Goal: Task Accomplishment & Management: Manage account settings

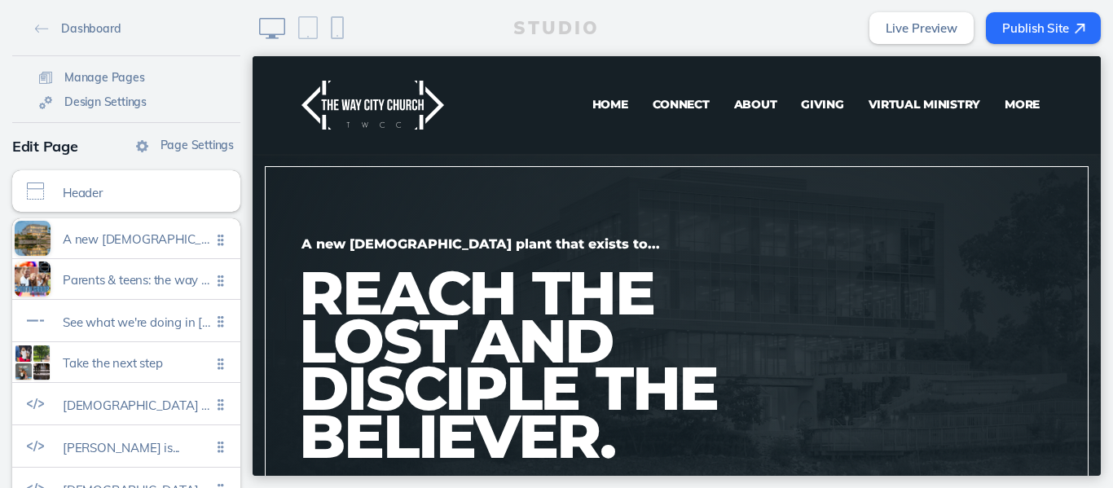
click at [890, 103] on span "Virtual Ministry" at bounding box center [924, 104] width 112 height 15
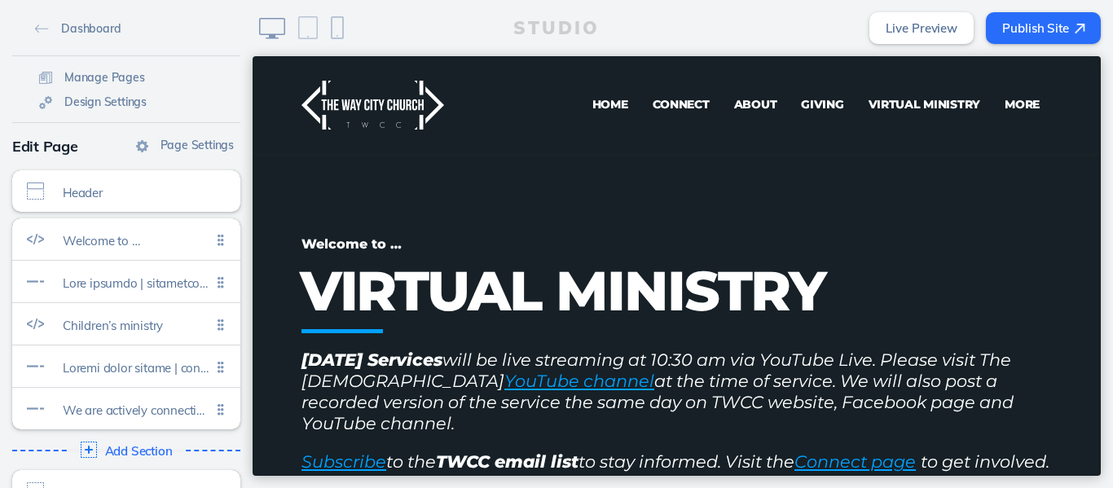
scroll to position [36, 0]
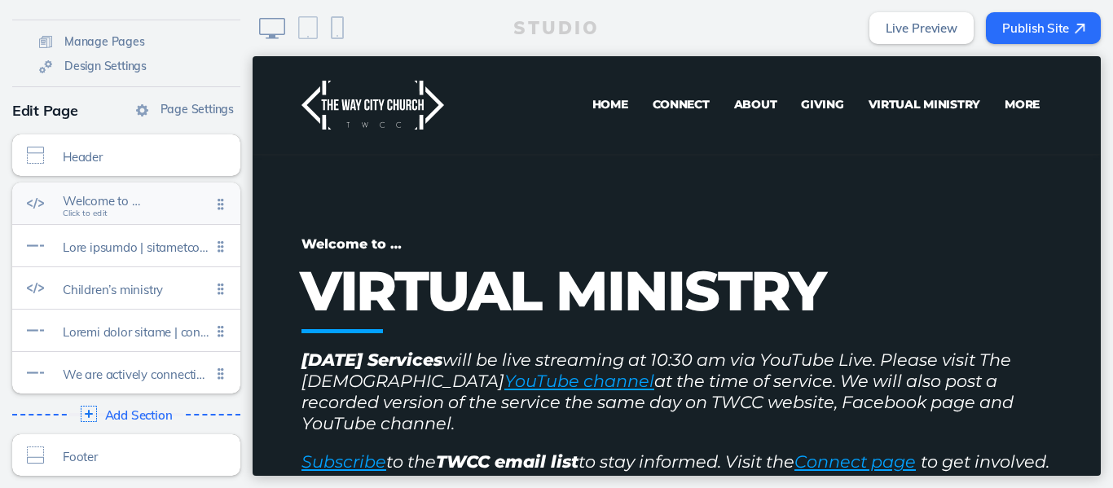
click at [89, 216] on span "Click to edit" at bounding box center [85, 214] width 45 height 10
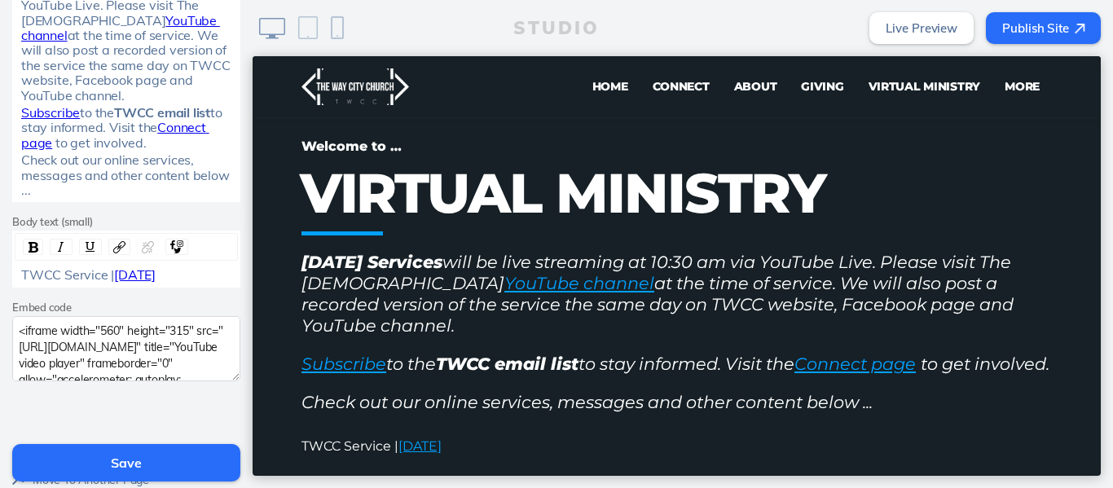
scroll to position [429, 0]
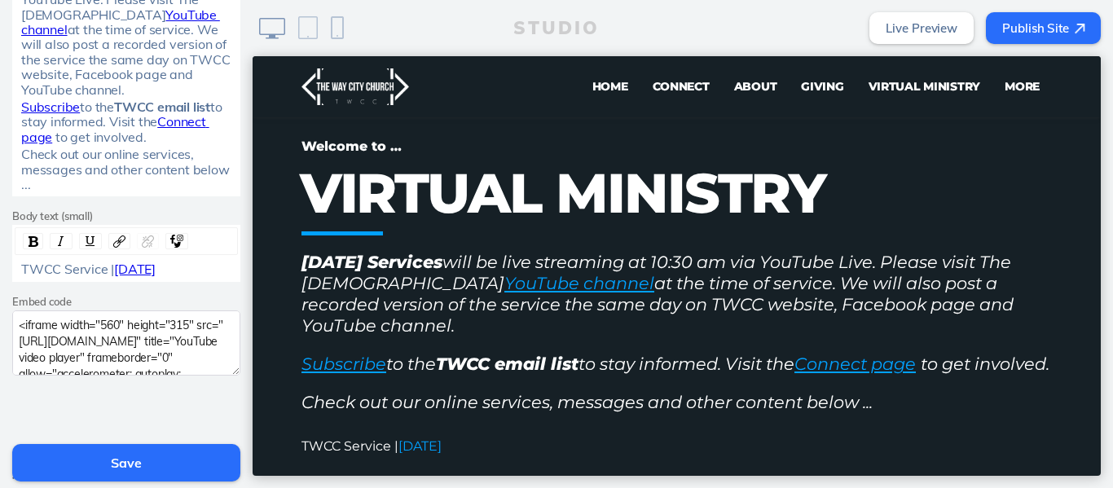
drag, startPoint x: 192, startPoint y: 271, endPoint x: 177, endPoint y: 277, distance: 16.5
click at [156, 277] on span "September 14, 2025" at bounding box center [135, 269] width 42 height 16
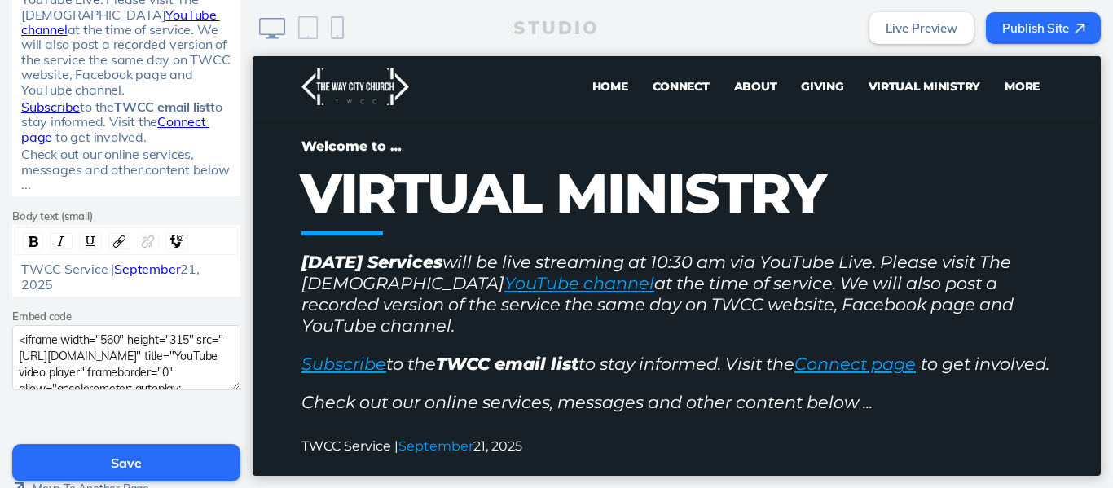
drag, startPoint x: 178, startPoint y: 274, endPoint x: 113, endPoint y: 275, distance: 65.2
click at [113, 275] on div "TWCC Service | September 21, 2025" at bounding box center [126, 276] width 211 height 30
click at [142, 244] on img "rdw-link-control" at bounding box center [148, 241] width 12 height 12
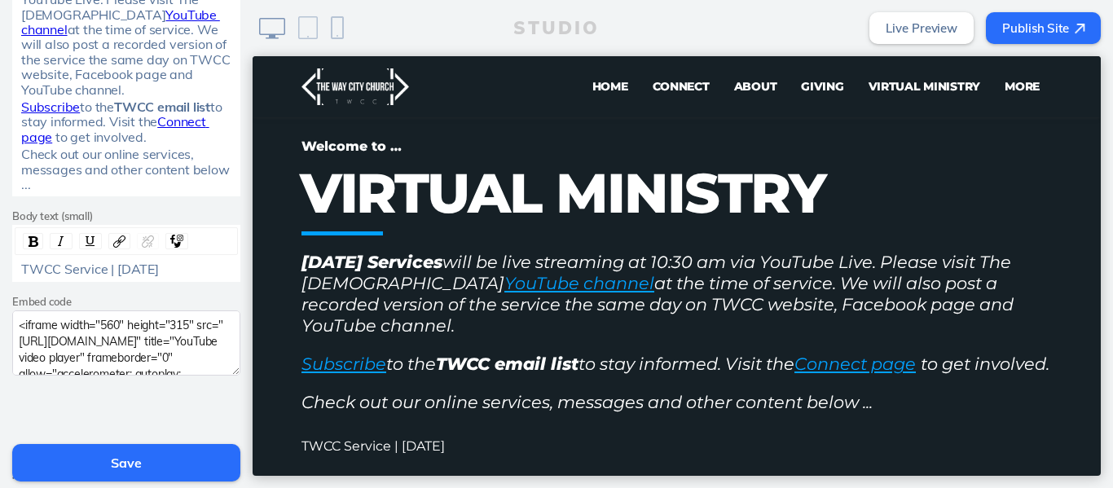
click at [111, 268] on span "TWCC Service | September 21, 2025" at bounding box center [90, 269] width 138 height 16
drag, startPoint x: 111, startPoint y: 268, endPoint x: 68, endPoint y: 282, distance: 44.6
click at [68, 276] on div "TWCC Service | September 21, 2025" at bounding box center [126, 268] width 211 height 15
click at [116, 242] on img "rdw-link-control" at bounding box center [119, 241] width 12 height 12
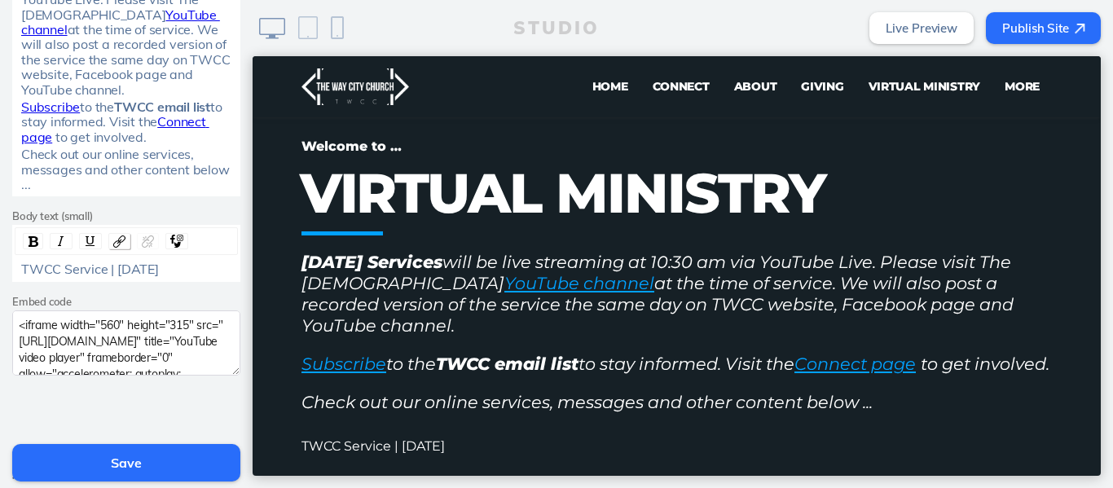
click at [116, 242] on img "rdw-link-control" at bounding box center [119, 241] width 12 height 12
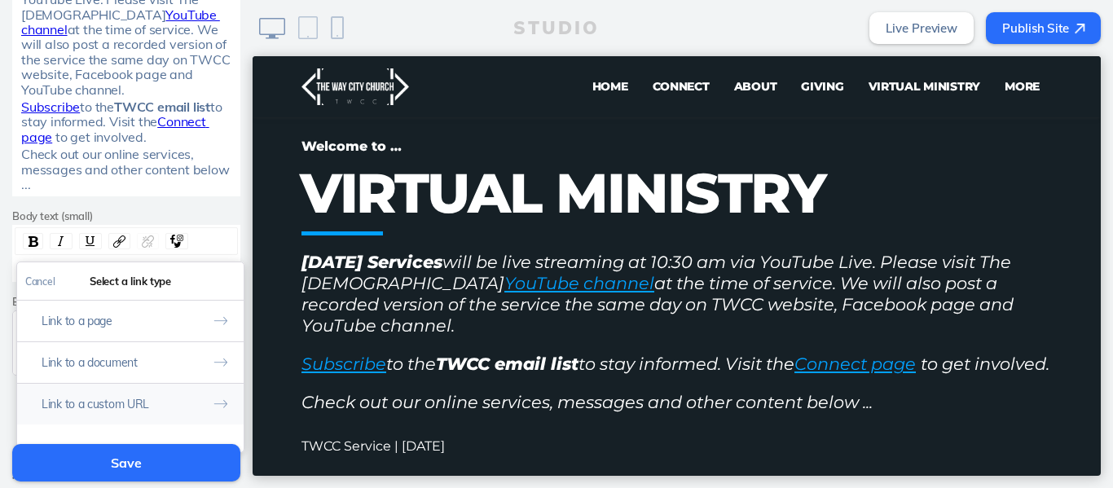
click at [104, 400] on button "Link to a custom URL" at bounding box center [130, 404] width 226 height 42
click at [145, 346] on input "rdw-link-control" at bounding box center [130, 349] width 210 height 27
paste input "https://www.youtube.com/live/5ZVJJsSMg3A?si=vnQXQH_JdwKkDS0x"
type input "https://www.youtube.com/live/5ZVJJsSMg3A?si=vnQXQH_JdwKkDS0x"
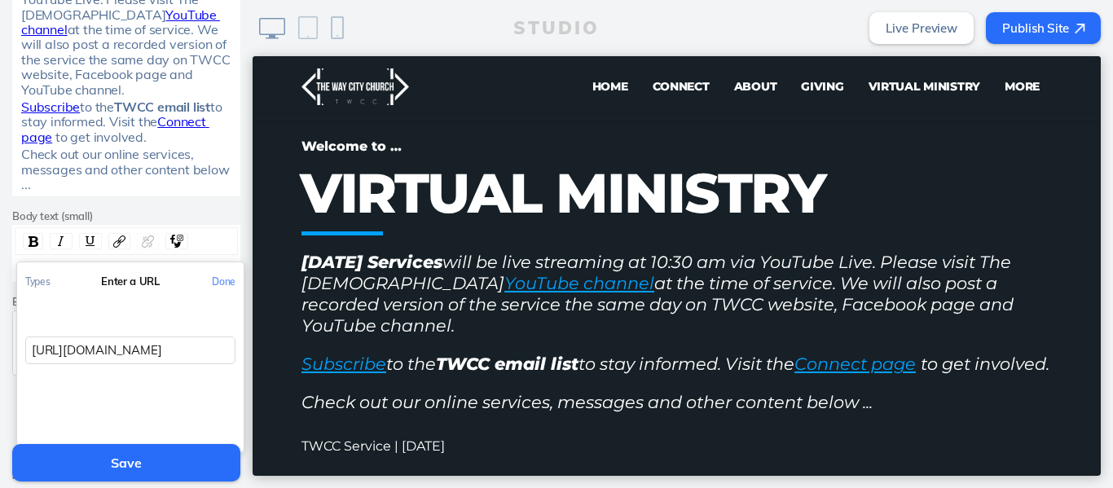
scroll to position [0, 185]
click at [217, 283] on button "Done" at bounding box center [224, 281] width 40 height 37
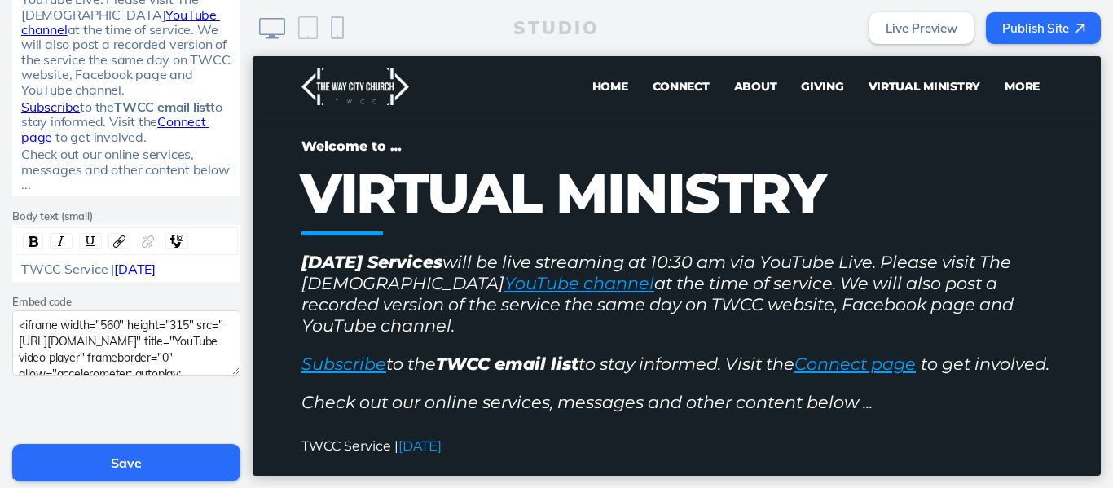
scroll to position [538, 0]
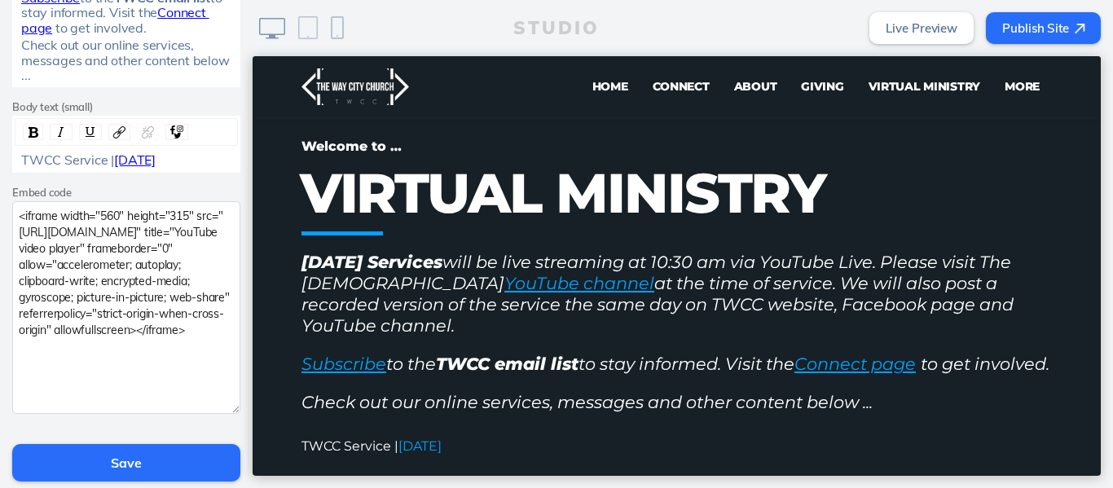
drag, startPoint x: 229, startPoint y: 277, endPoint x: 242, endPoint y: 424, distance: 148.0
click at [242, 424] on div "Cancel Edit Section Theme A A A A Subtitle Welcome to … Title VIRTUAL MINISTRY …" at bounding box center [126, 244] width 253 height 488
drag, startPoint x: 78, startPoint y: 370, endPoint x: 0, endPoint y: 222, distance: 166.9
paste textarea "5ZVJJsSMg3A?si=kzs3Z236oE9Px8xC"
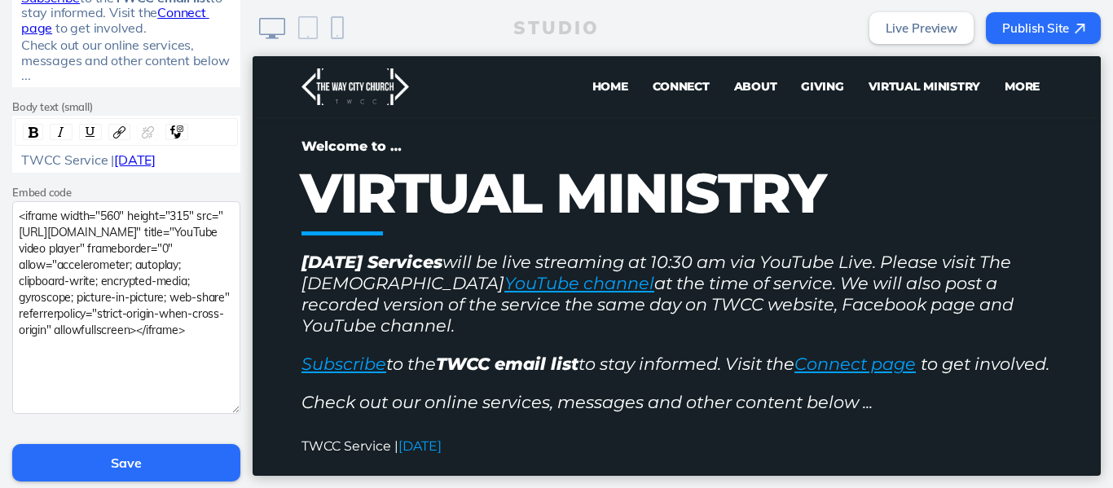
type textarea "<iframe width="560" height="315" src="https://www.youtube.com/embed/5ZVJJsSMg3A…"
click at [120, 466] on button "Save" at bounding box center [126, 462] width 228 height 37
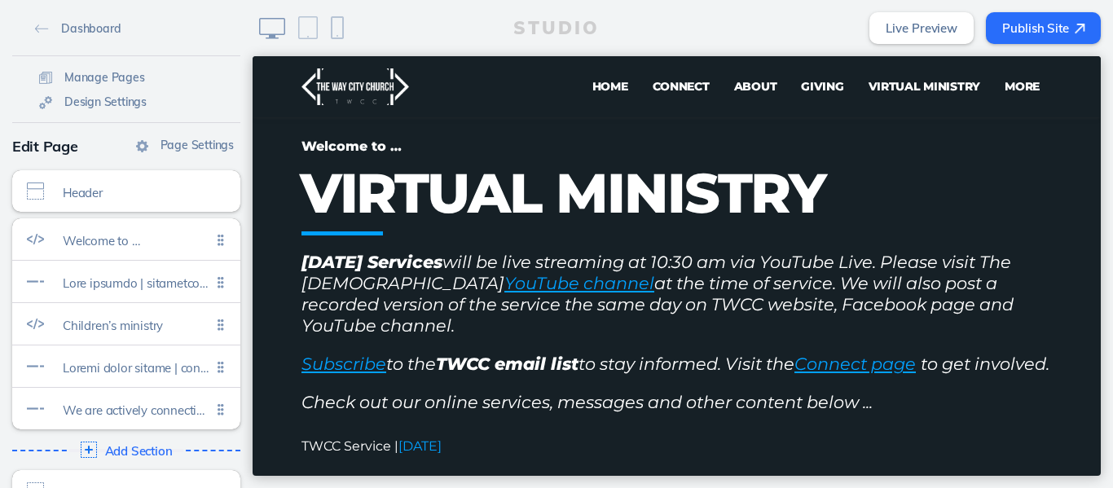
click at [1013, 24] on button "Publish Site" at bounding box center [1043, 28] width 115 height 32
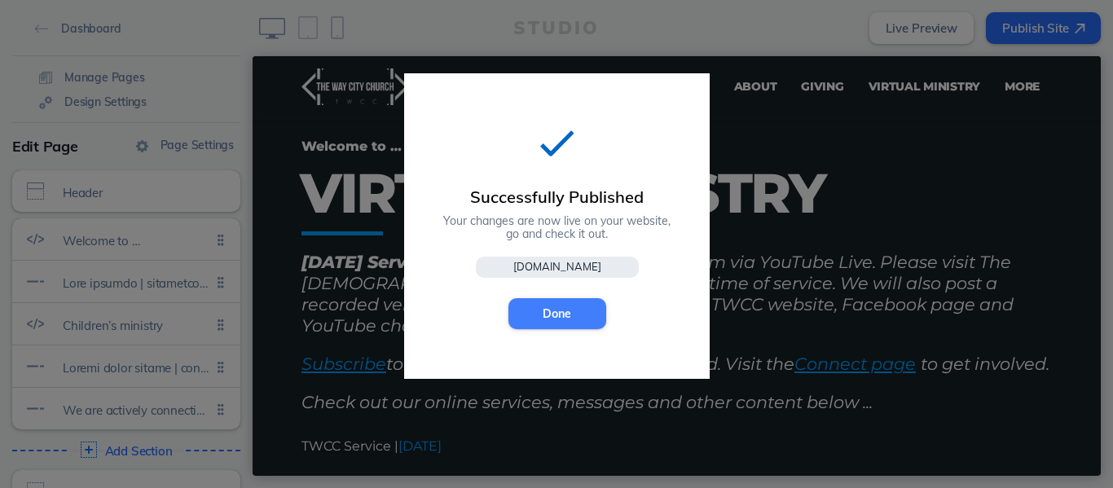
click at [560, 314] on button "Done" at bounding box center [557, 313] width 98 height 31
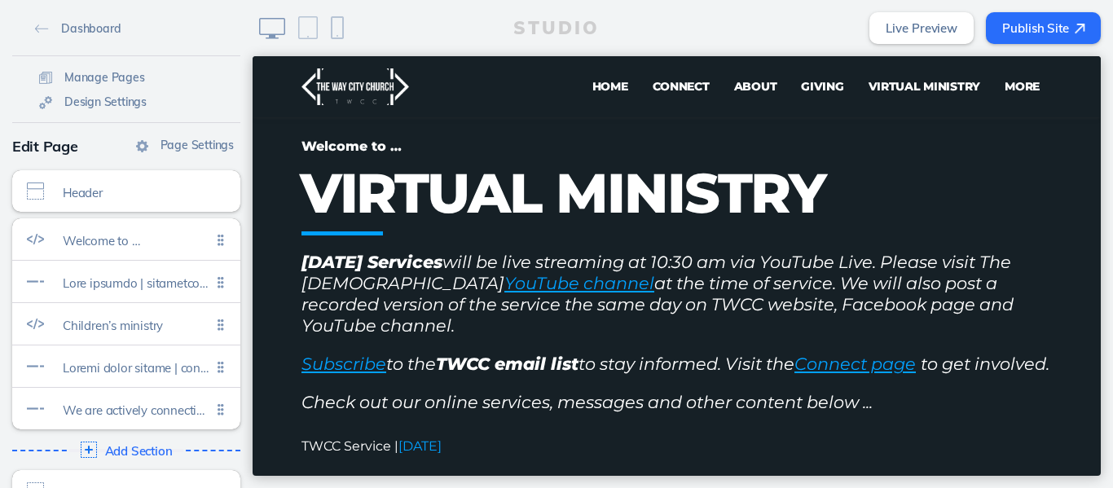
click at [1021, 33] on button "Publish Site" at bounding box center [1043, 28] width 115 height 32
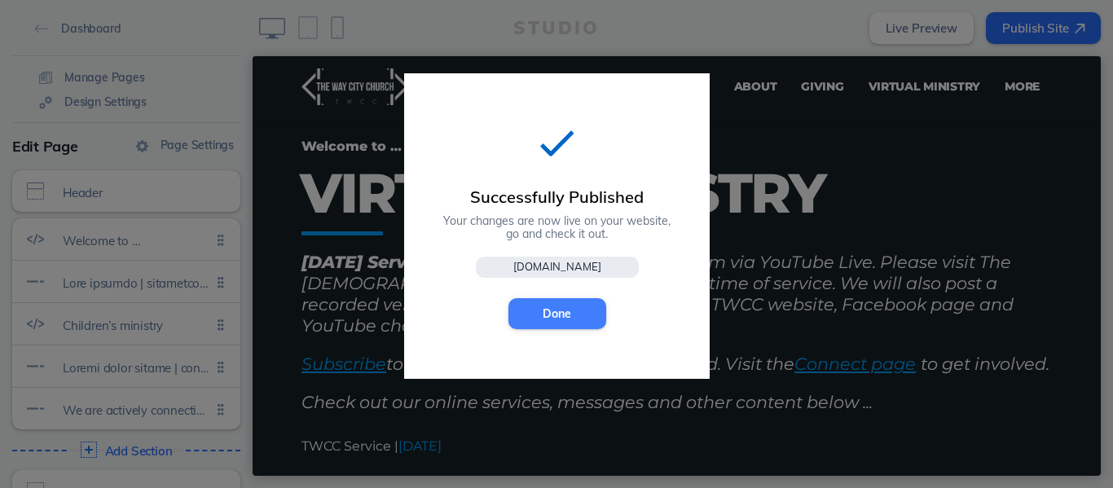
click at [551, 311] on button "Done" at bounding box center [557, 313] width 98 height 31
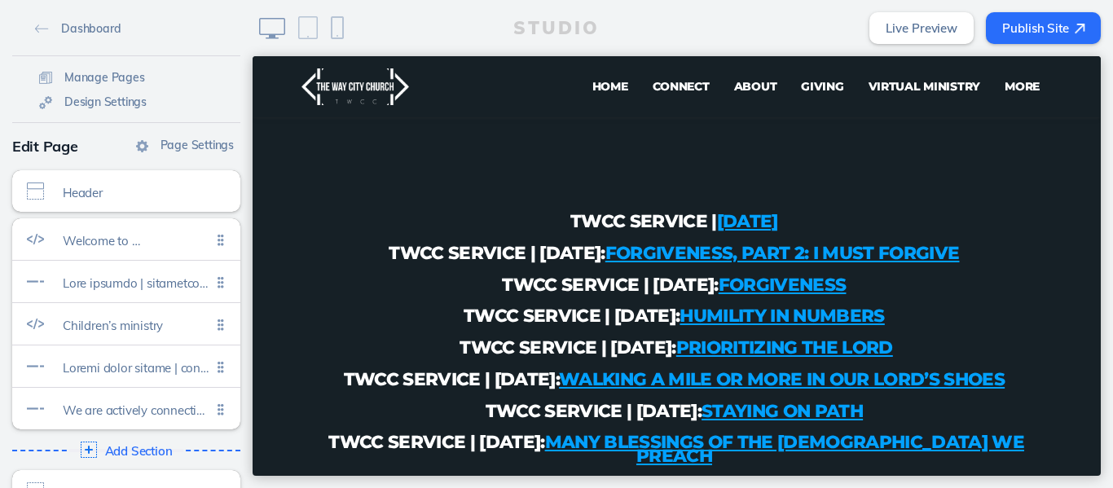
scroll to position [885, 0]
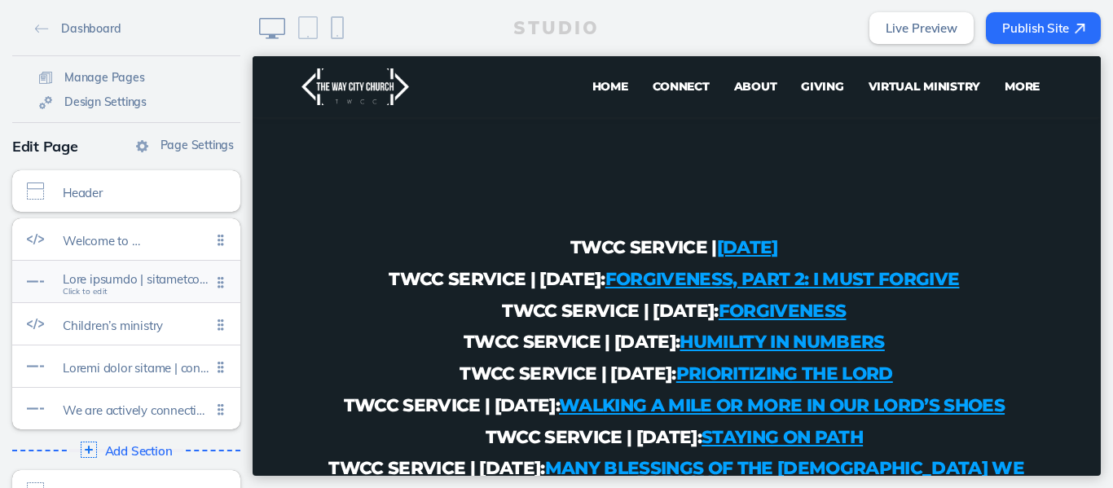
click at [141, 283] on span at bounding box center [137, 279] width 148 height 14
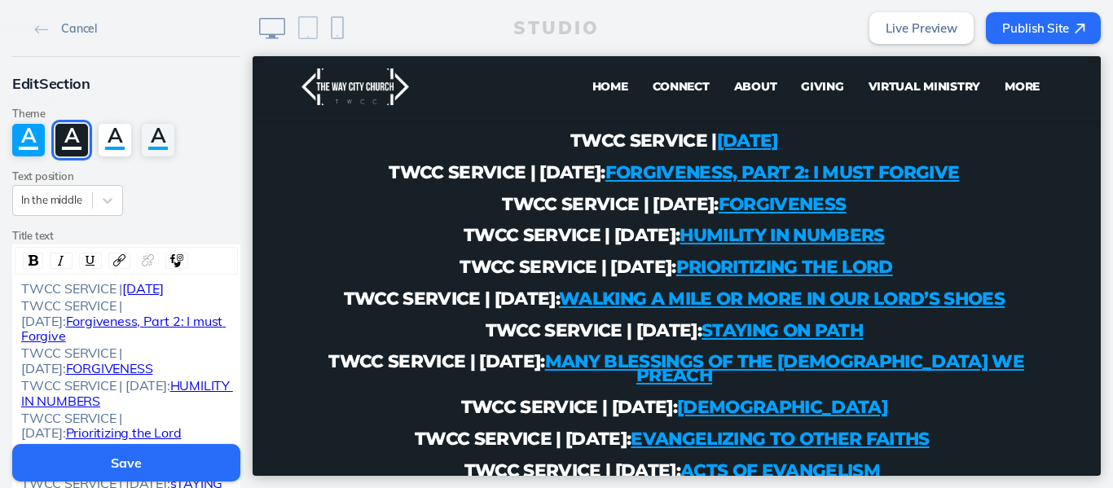
scroll to position [995, 0]
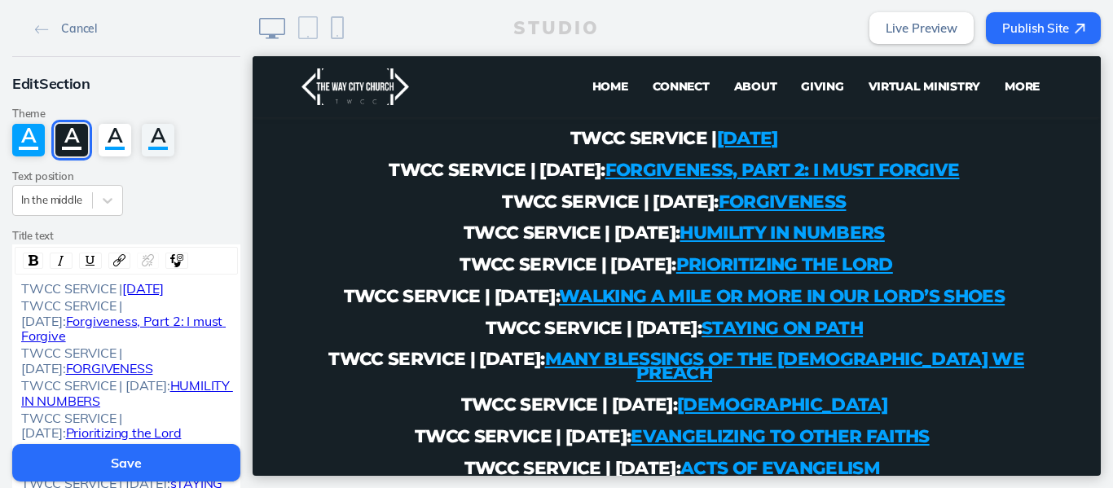
click at [15, 288] on div "TWCC SERVICE | SEPTEMBER 14, 2025" at bounding box center [126, 288] width 222 height 15
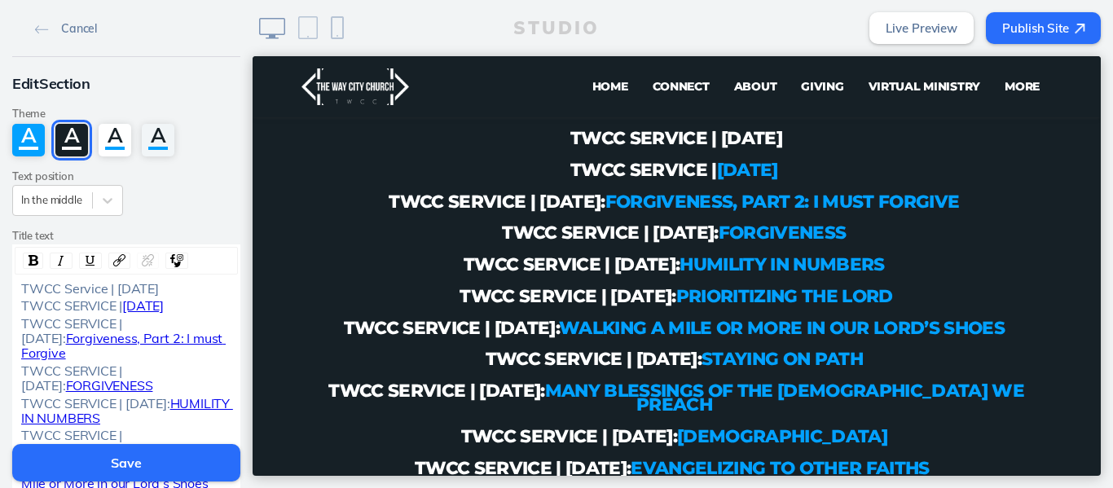
drag, startPoint x: 124, startPoint y: 299, endPoint x: 111, endPoint y: 296, distance: 13.4
click at [111, 296] on div "TWCC Service | September 21, 2025" at bounding box center [126, 288] width 211 height 15
click at [113, 260] on img "rdw-link-control" at bounding box center [119, 260] width 12 height 12
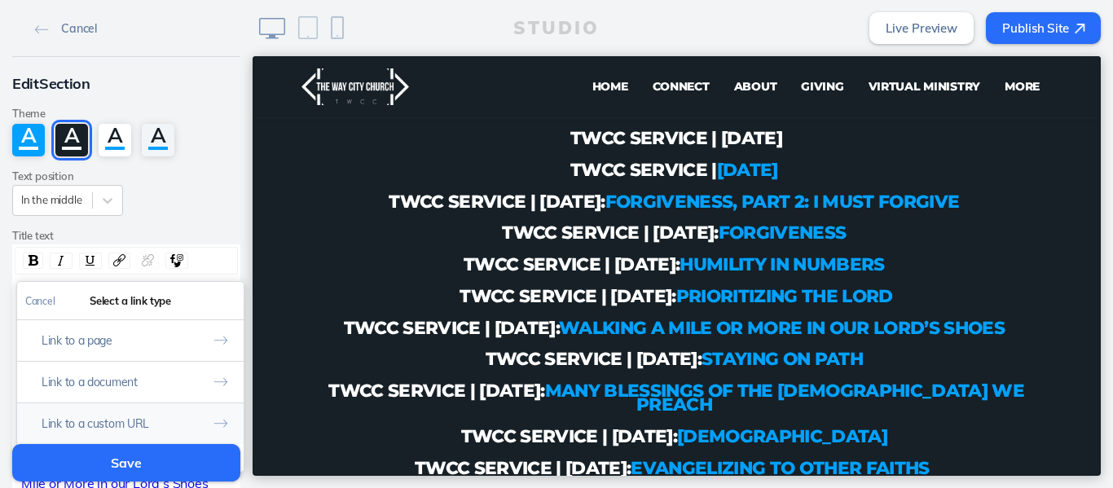
click at [99, 409] on button "Link to a custom URL" at bounding box center [130, 423] width 226 height 42
click at [139, 371] on input "rdw-link-control" at bounding box center [130, 369] width 210 height 27
paste input "https://www.youtube.com/live/5ZVJJsSMg3A?si=I4EIEKmw-gVATAGg"
type input "https://www.youtube.com/live/5ZVJJsSMg3A?si=I4EIEKmw-gVATAGg"
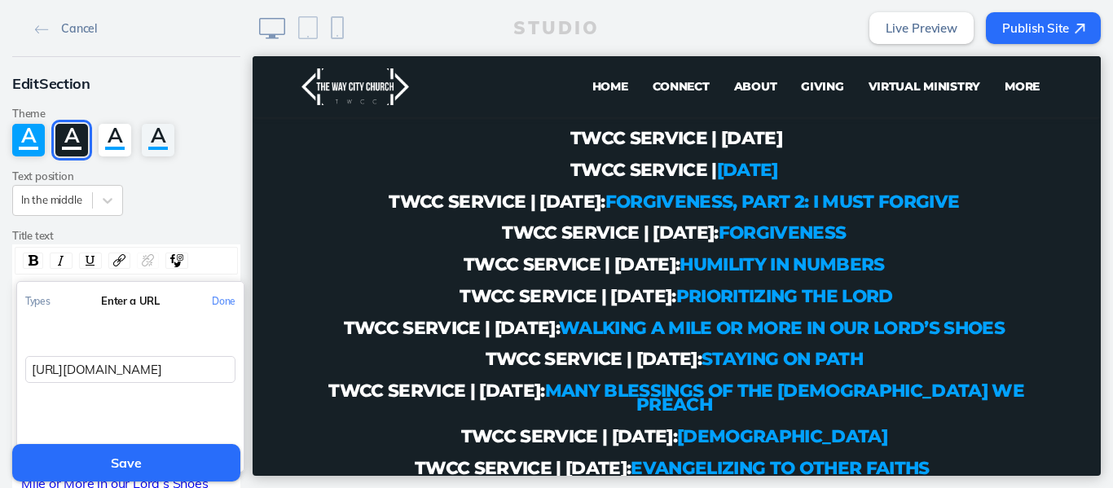
scroll to position [0, 179]
click at [221, 305] on button "Done" at bounding box center [224, 301] width 40 height 37
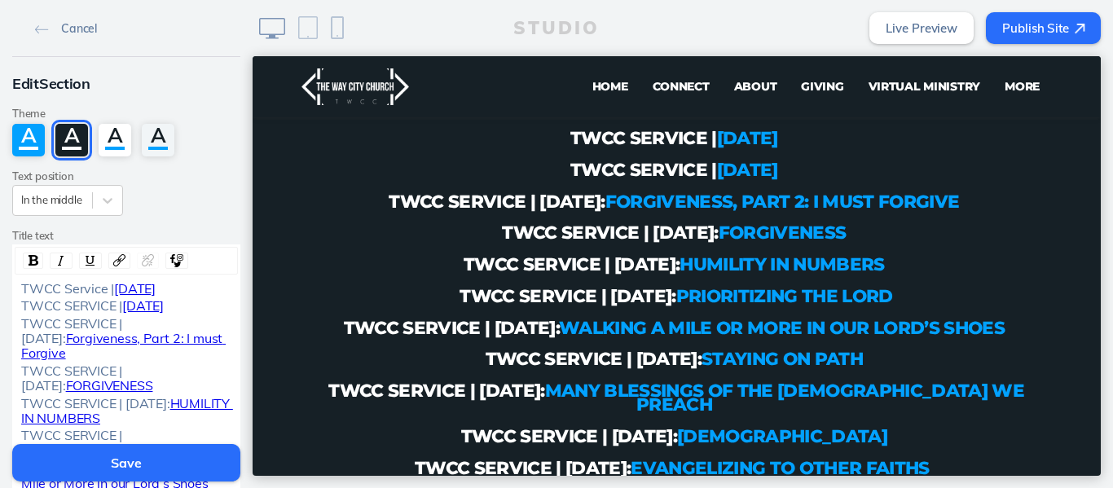
click at [127, 450] on button "Save" at bounding box center [126, 462] width 228 height 37
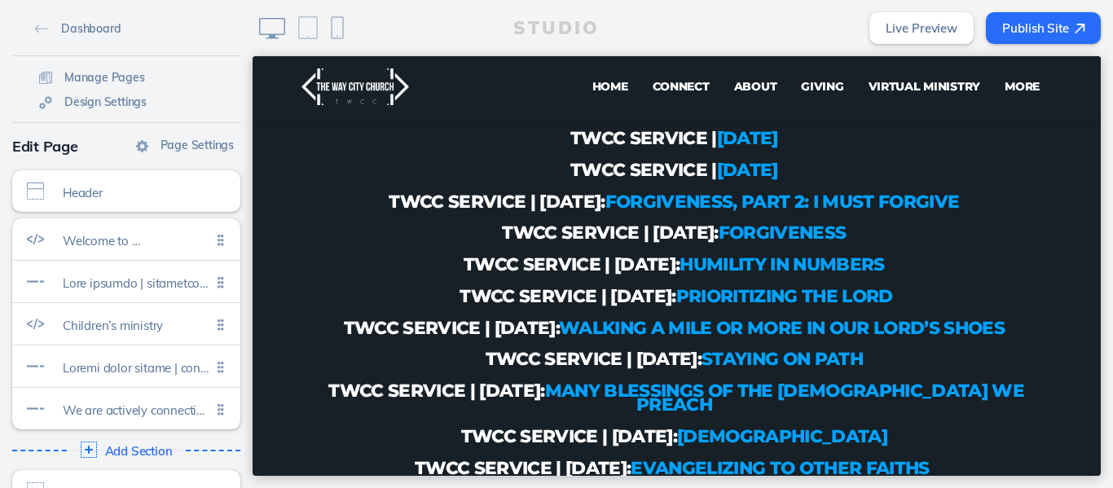
click at [1028, 21] on button "Publish Site" at bounding box center [1043, 28] width 115 height 32
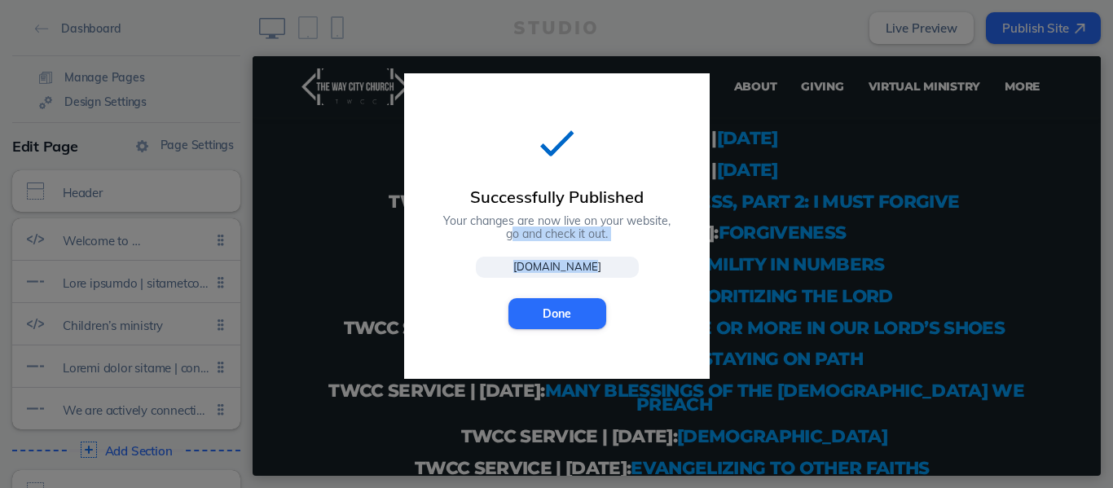
click at [565, 270] on div "Successfully Published Your changes are now live on your website, go and check …" at bounding box center [556, 225] width 305 height 305
click at [551, 305] on button "Done" at bounding box center [557, 313] width 98 height 31
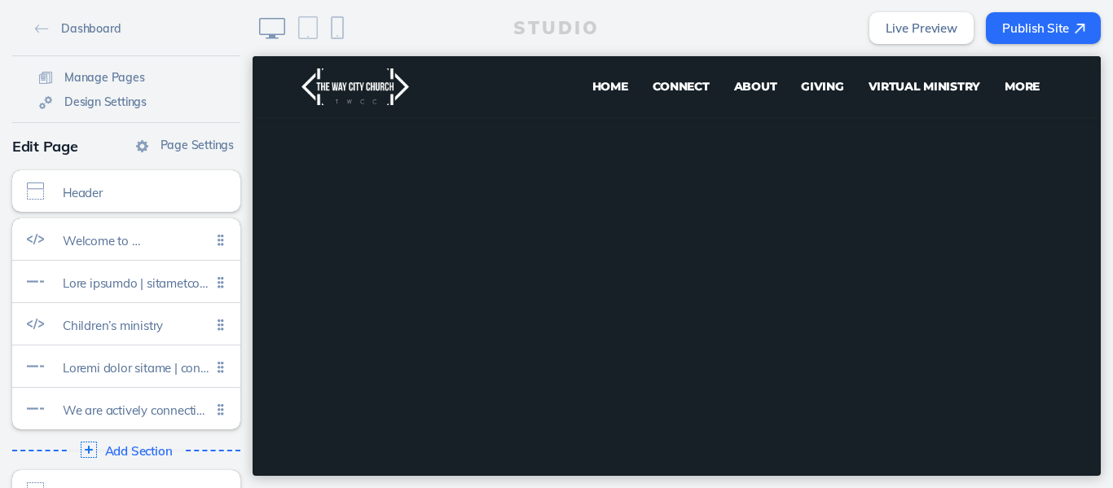
scroll to position [415, 0]
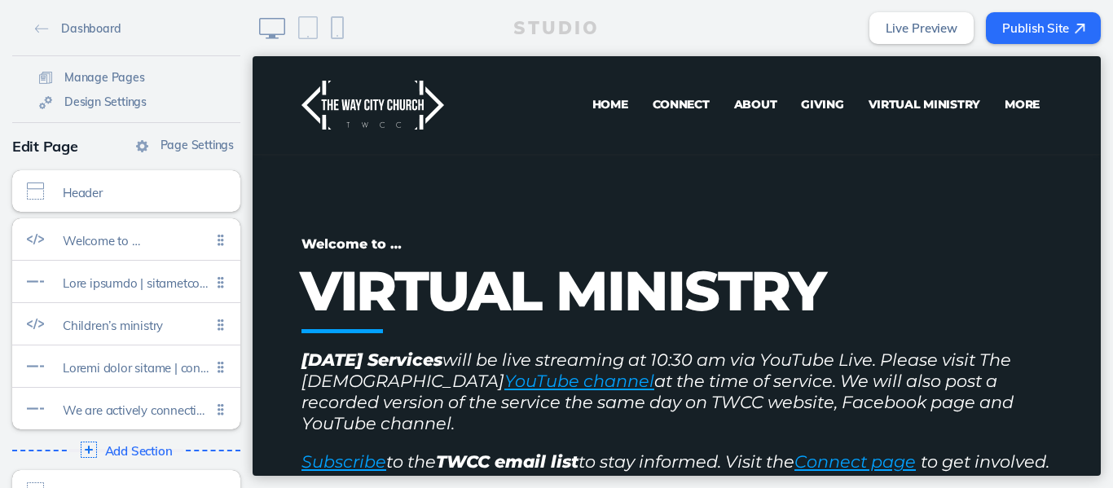
drag, startPoint x: 1093, startPoint y: 75, endPoint x: 1347, endPoint y: 106, distance: 255.2
click at [599, 100] on span "Home" at bounding box center [610, 104] width 36 height 15
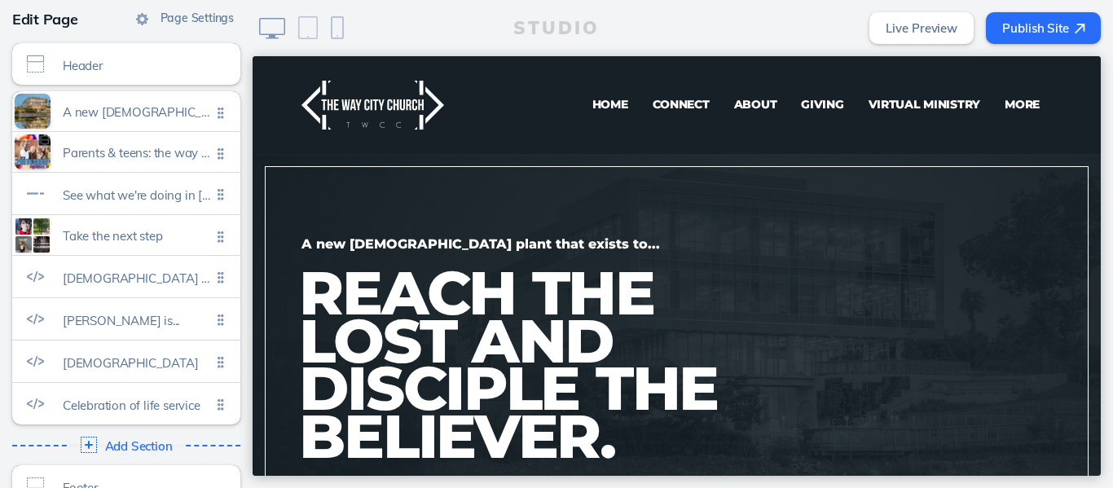
scroll to position [130, 0]
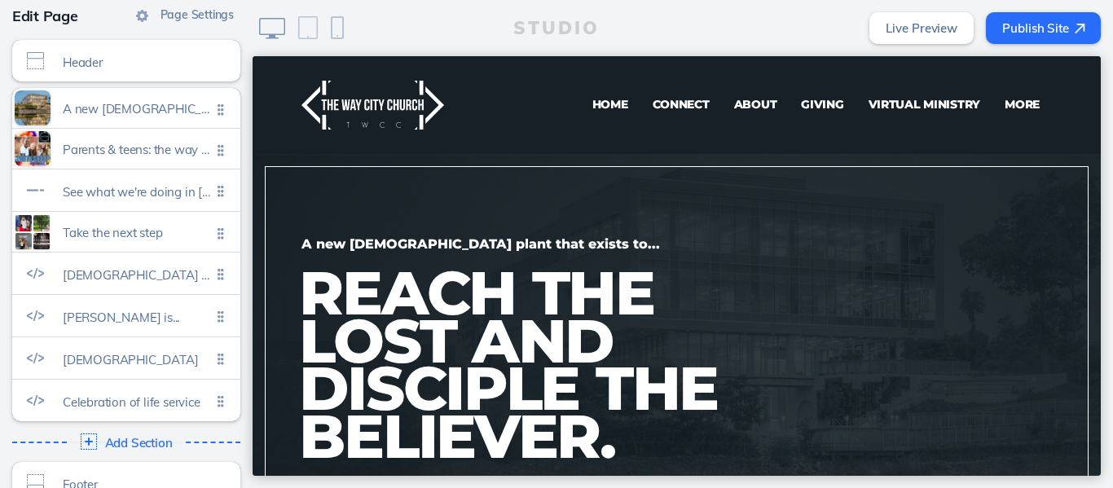
click at [818, 108] on span "Giving" at bounding box center [822, 104] width 42 height 15
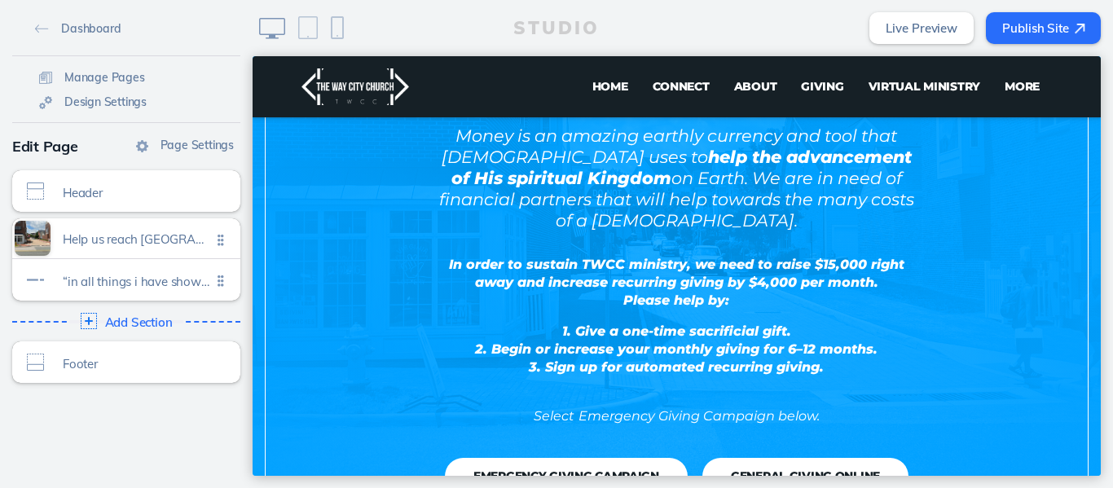
scroll to position [267, 0]
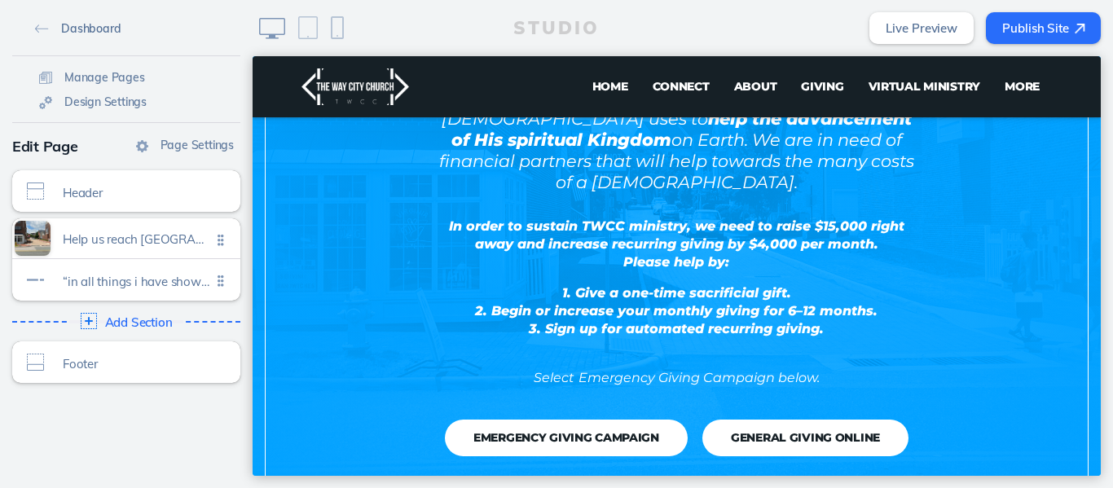
click at [34, 34] on link "Dashboard" at bounding box center [78, 27] width 99 height 24
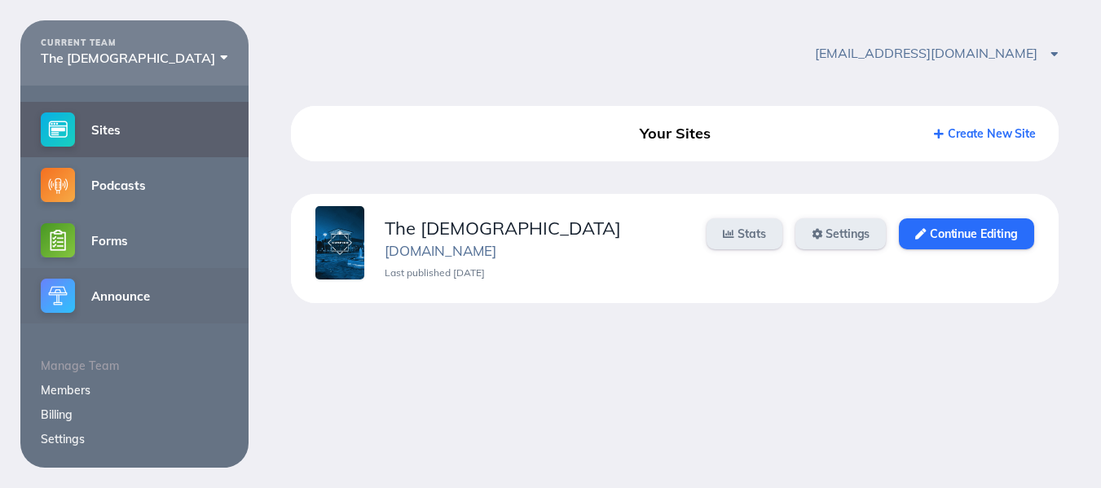
click at [145, 309] on link "Announce" at bounding box center [134, 295] width 228 height 55
